Goal: Information Seeking & Learning: Learn about a topic

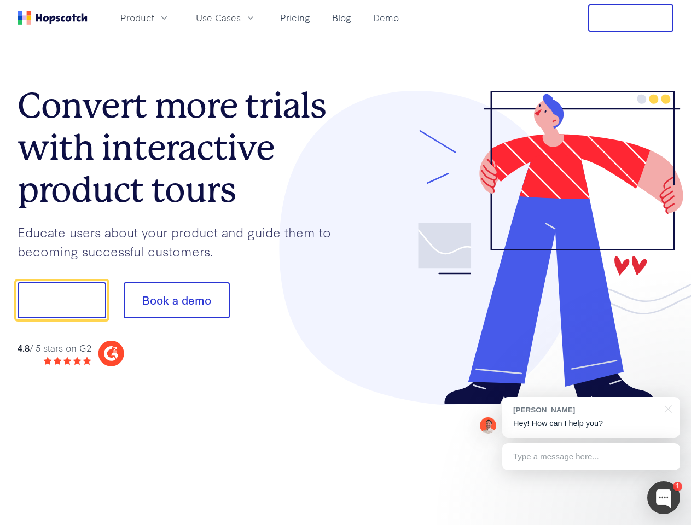
click at [346, 263] on div at bounding box center [510, 248] width 328 height 315
click at [154, 18] on span "Product" at bounding box center [137, 18] width 34 height 14
click at [241, 18] on span "Use Cases" at bounding box center [218, 18] width 45 height 14
click at [631, 18] on button "Free Trial" at bounding box center [630, 17] width 85 height 27
click at [61, 301] on button "Show me!" at bounding box center [62, 300] width 89 height 36
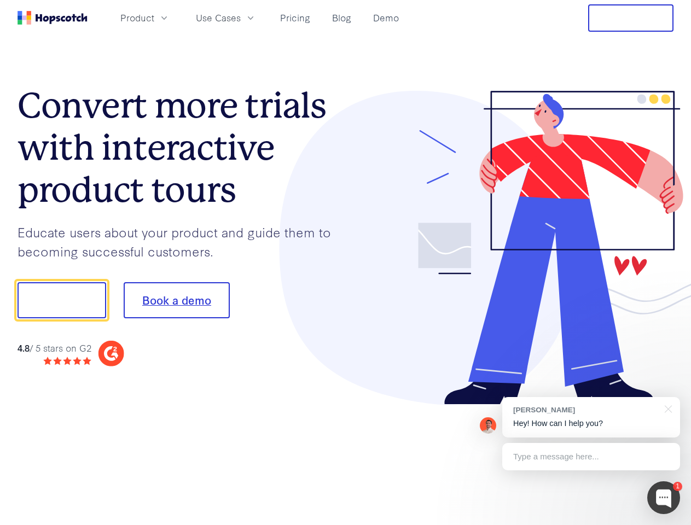
click at [176, 301] on button "Book a demo" at bounding box center [177, 300] width 106 height 36
click at [664, 498] on div at bounding box center [664, 498] width 33 height 33
click at [591, 418] on div "[PERSON_NAME] Hey! How can I help you?" at bounding box center [591, 417] width 178 height 41
click at [667, 408] on div at bounding box center [577, 299] width 205 height 365
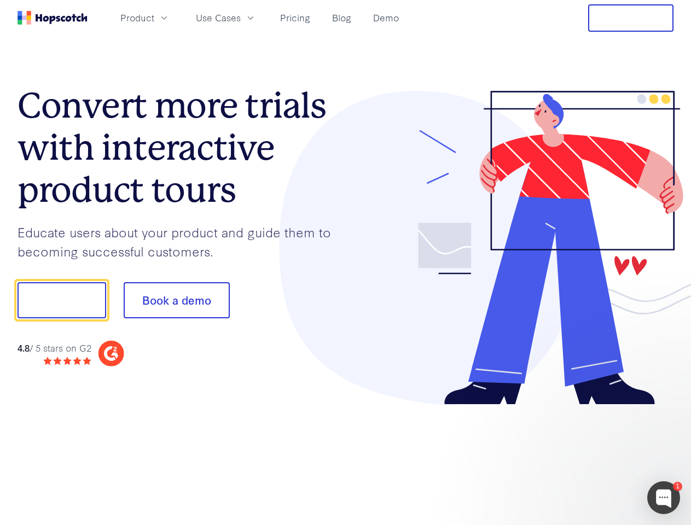
click at [591, 457] on div at bounding box center [577, 372] width 205 height 218
